Goal: Task Accomplishment & Management: Complete application form

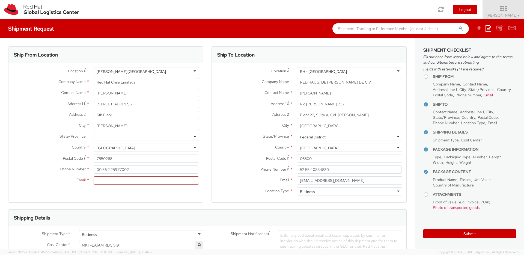
select select "OTHER"
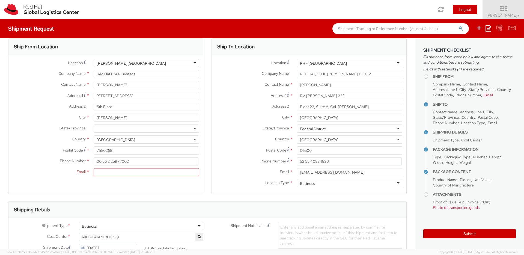
click at [45, 99] on label "Address 1 *" at bounding box center [48, 95] width 81 height 7
click at [94, 99] on input "[STREET_ADDRESS]" at bounding box center [146, 96] width 105 height 8
click at [108, 85] on input "cabello" at bounding box center [146, 85] width 105 height 8
drag, startPoint x: 108, startPoint y: 85, endPoint x: 97, endPoint y: 85, distance: 11.5
click at [97, 85] on input "cabello" at bounding box center [146, 85] width 105 height 8
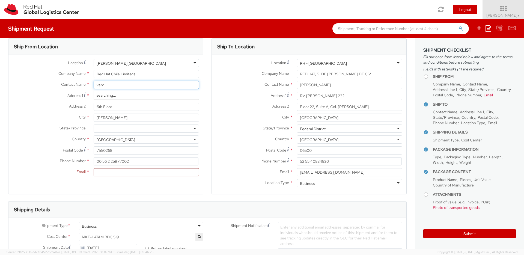
type input "vero"
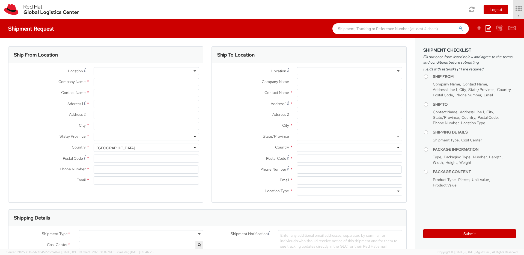
click at [220, 119] on div "Address 2 *" at bounding box center [309, 116] width 194 height 11
select select
select select "519"
type input "Red Hat Chile Limitada"
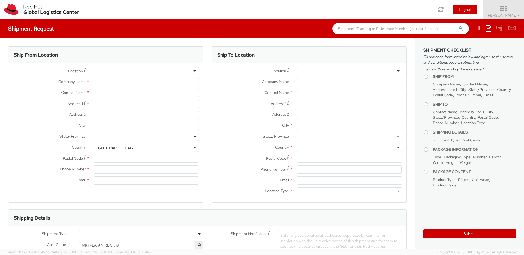
type input "[PERSON_NAME]"
type input "[STREET_ADDRESS]"
type input "6th Floor"
type input "[PERSON_NAME]"
type input "7550268"
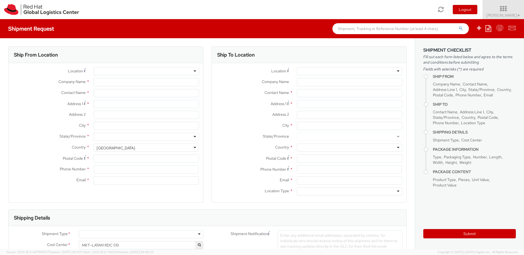
type input "00 56 2 25977002"
type input "[EMAIL_ADDRESS][DOMAIN_NAME]"
select select "CM"
select select "KGS"
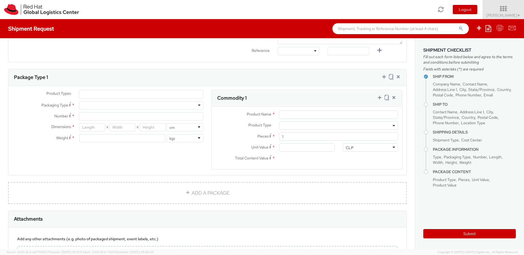
scroll to position [295, 0]
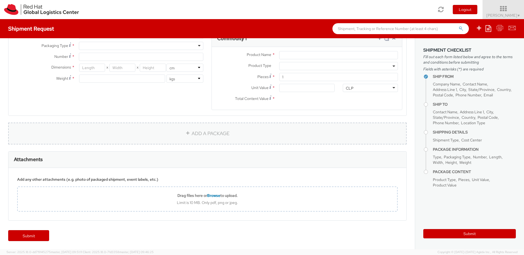
click at [201, 134] on link "ADD A PACKAGE" at bounding box center [207, 133] width 398 height 22
select select
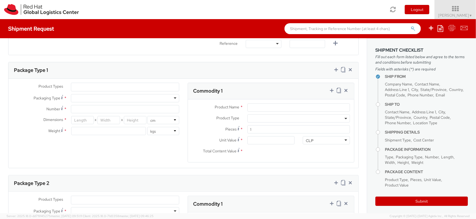
scroll to position [233, 0]
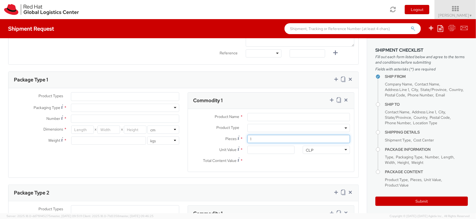
click at [259, 139] on input "1" at bounding box center [298, 139] width 103 height 8
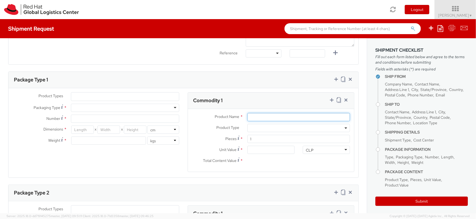
click at [261, 113] on input "Product Name *" at bounding box center [298, 117] width 103 height 8
click at [265, 98] on div "Commodity 1" at bounding box center [271, 100] width 166 height 16
click at [300, 90] on div "Product Types * Documents Docking Station Laptop Monitor Other Hardware Server …" at bounding box center [183, 132] width 350 height 89
click at [226, 175] on agx-form-section "Commodity 1 Product Name * Product Type * Documents Docking Station Laptop Moni…" at bounding box center [271, 135] width 175 height 86
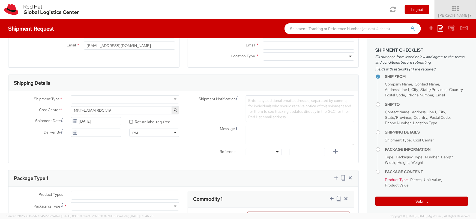
scroll to position [128, 0]
